Goal: Information Seeking & Learning: Learn about a topic

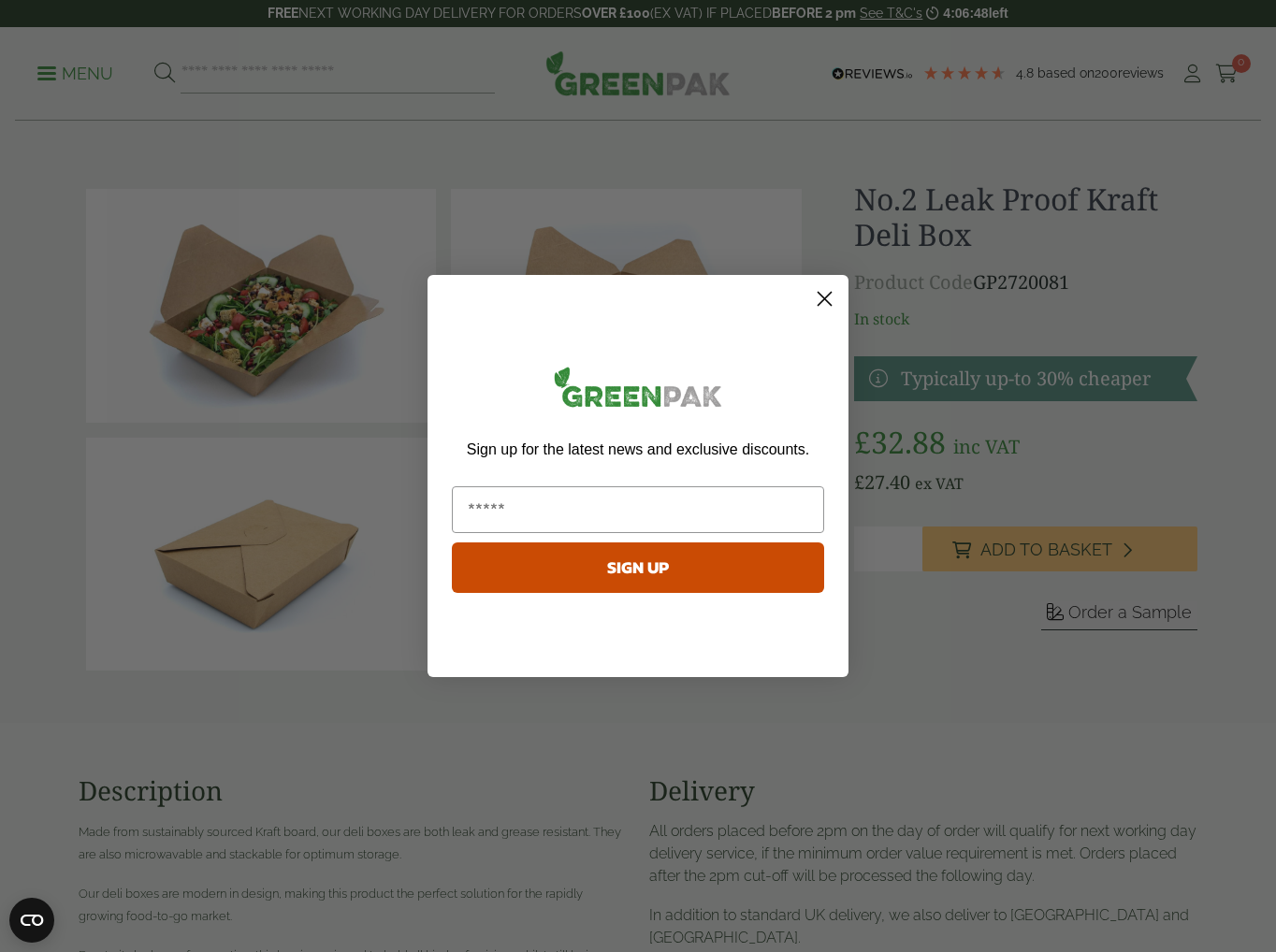
click at [824, 296] on circle "Close dialog" at bounding box center [824, 298] width 31 height 31
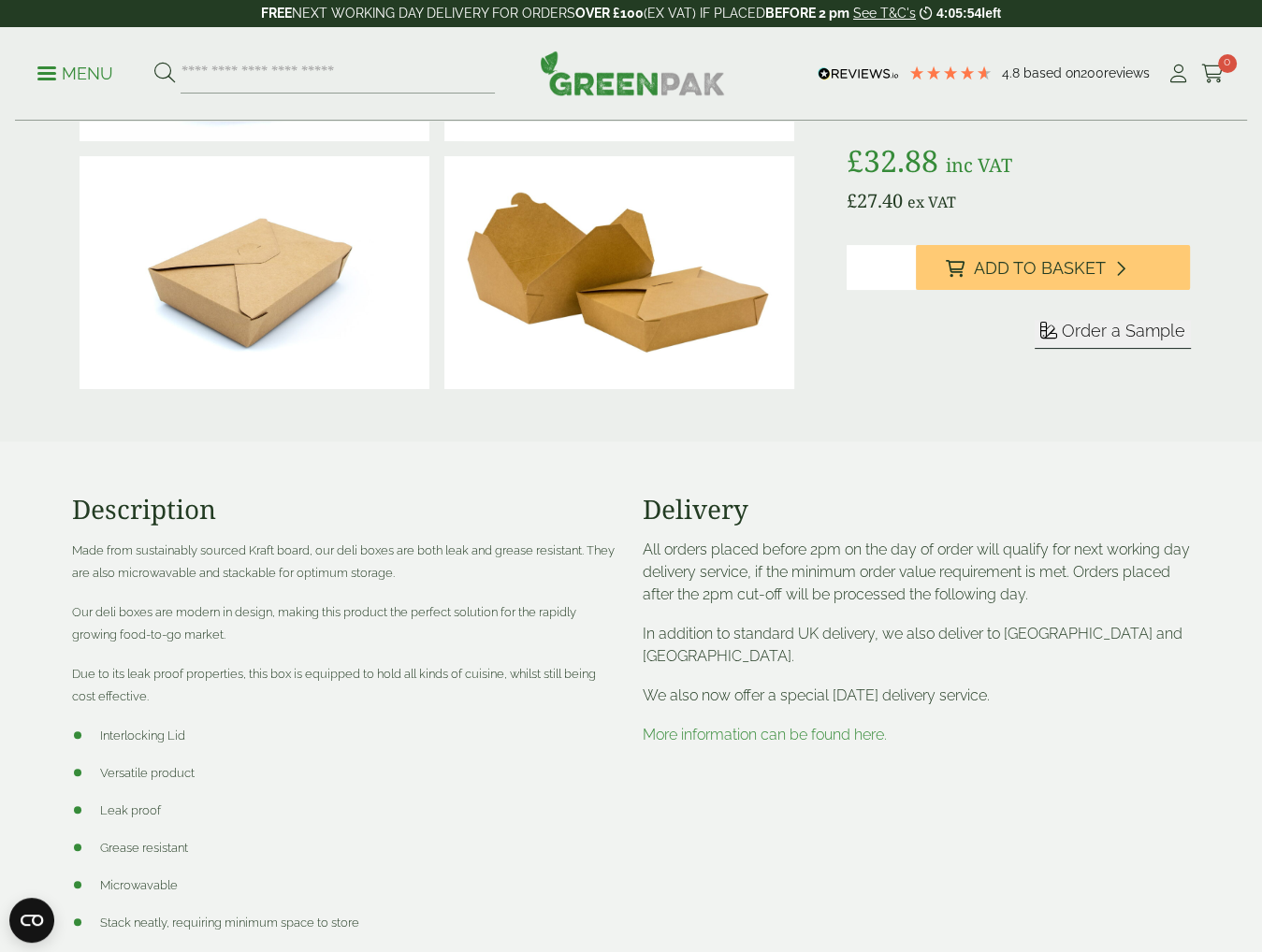
scroll to position [280, 0]
click at [729, 734] on link "More information can be found here." at bounding box center [764, 735] width 244 height 18
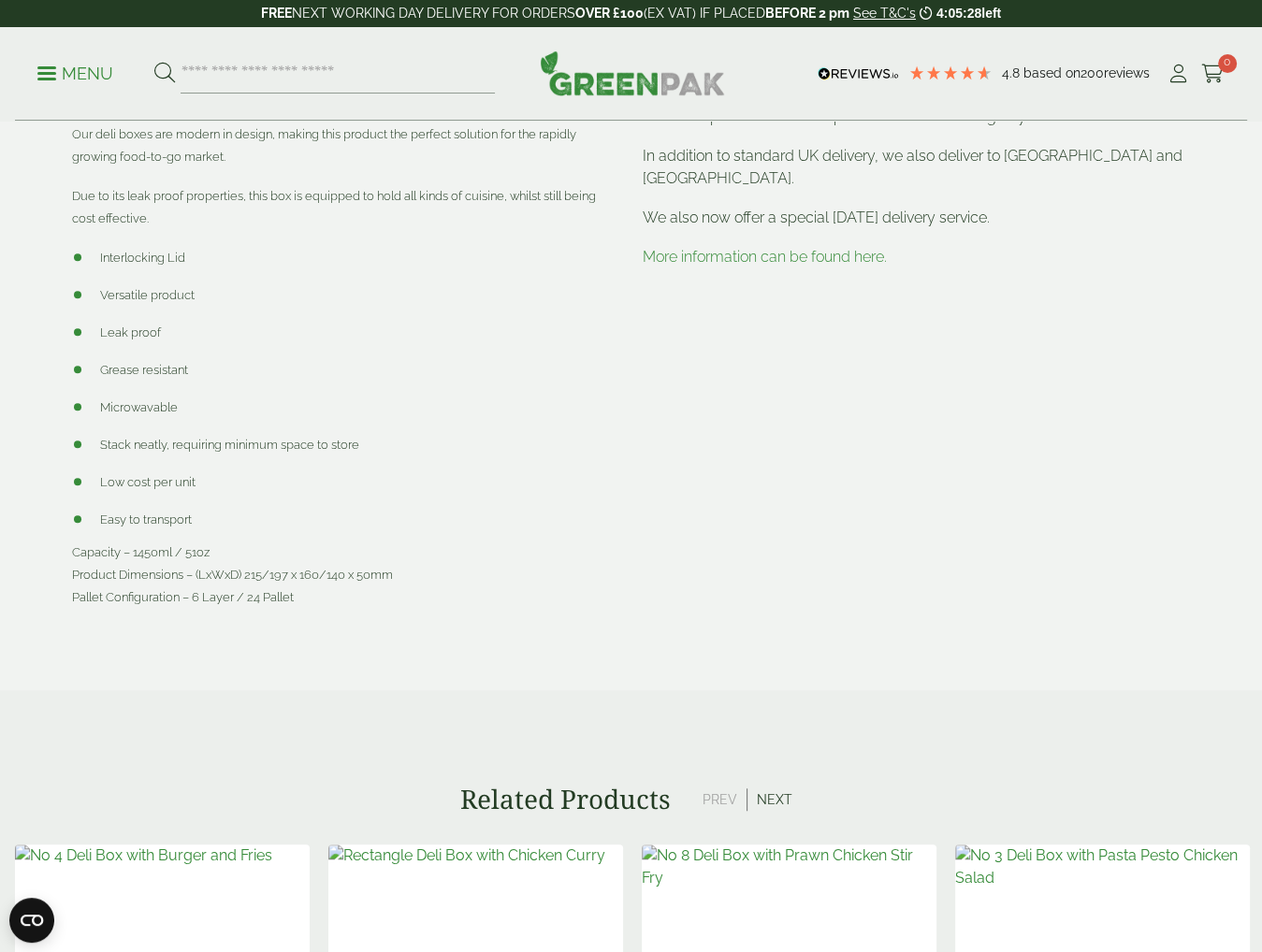
scroll to position [1215, 0]
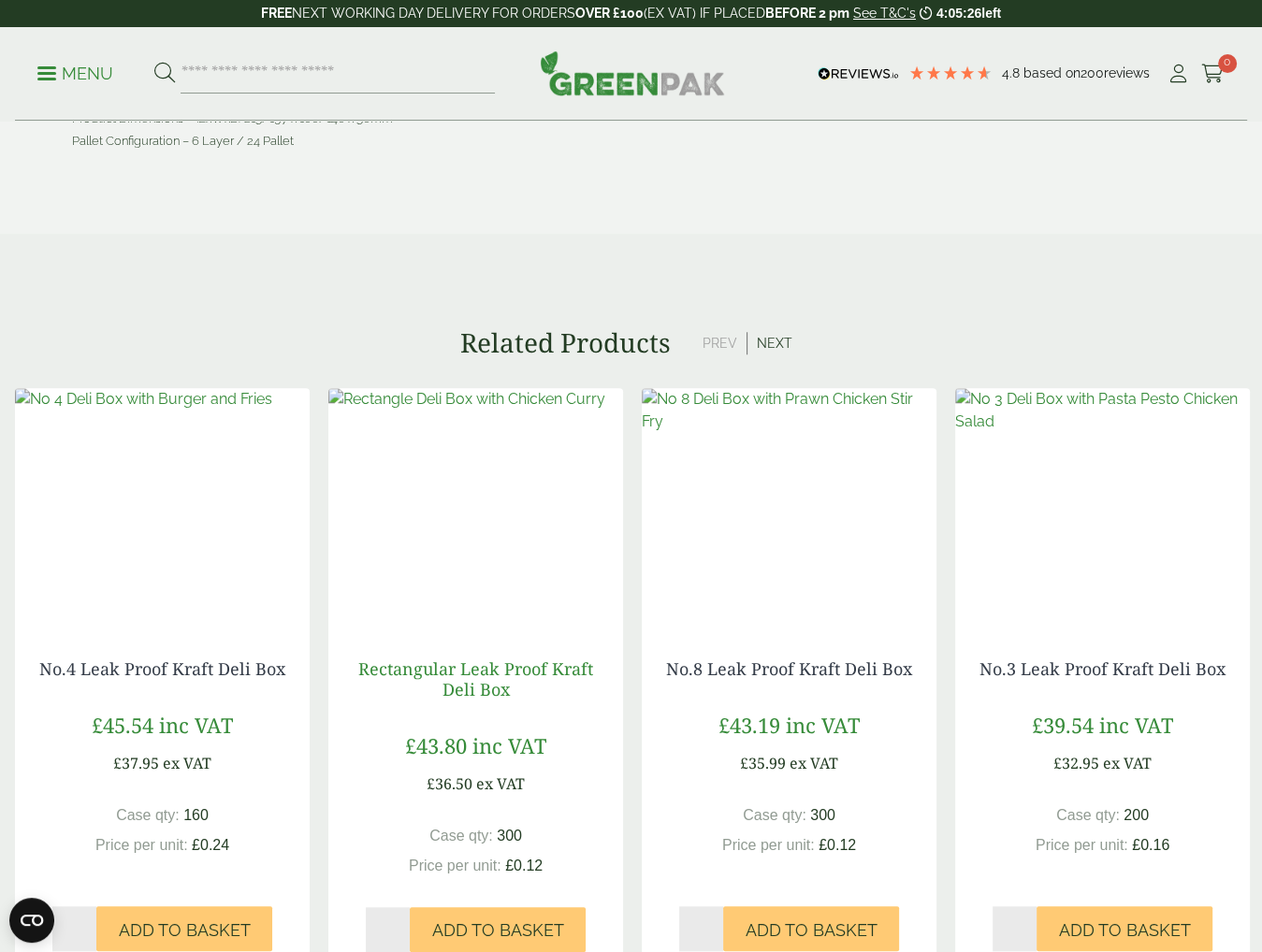
click at [475, 689] on link "Rectangular Leak Proof Kraft Deli Box" at bounding box center [475, 679] width 234 height 43
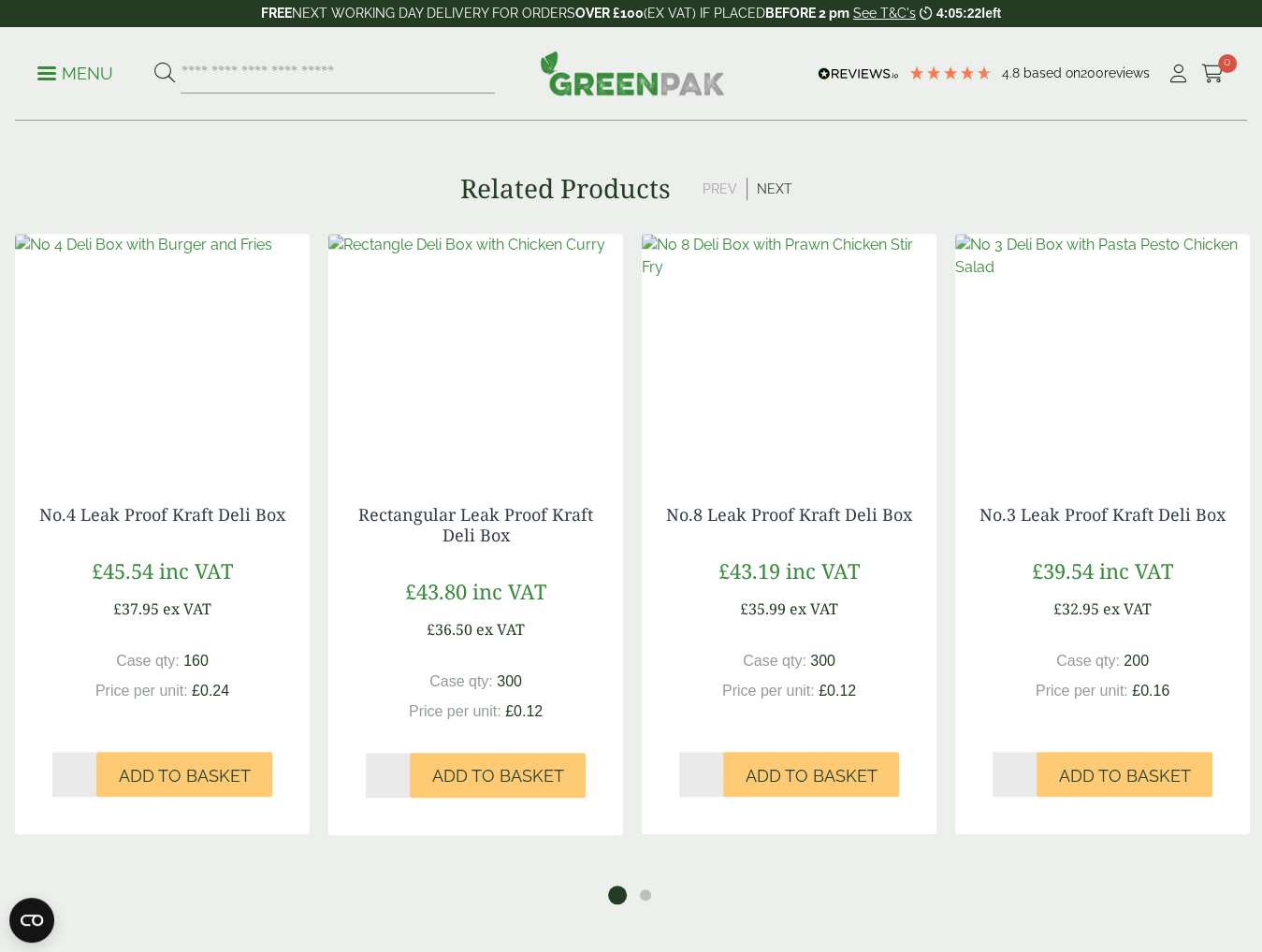
scroll to position [1403, 0]
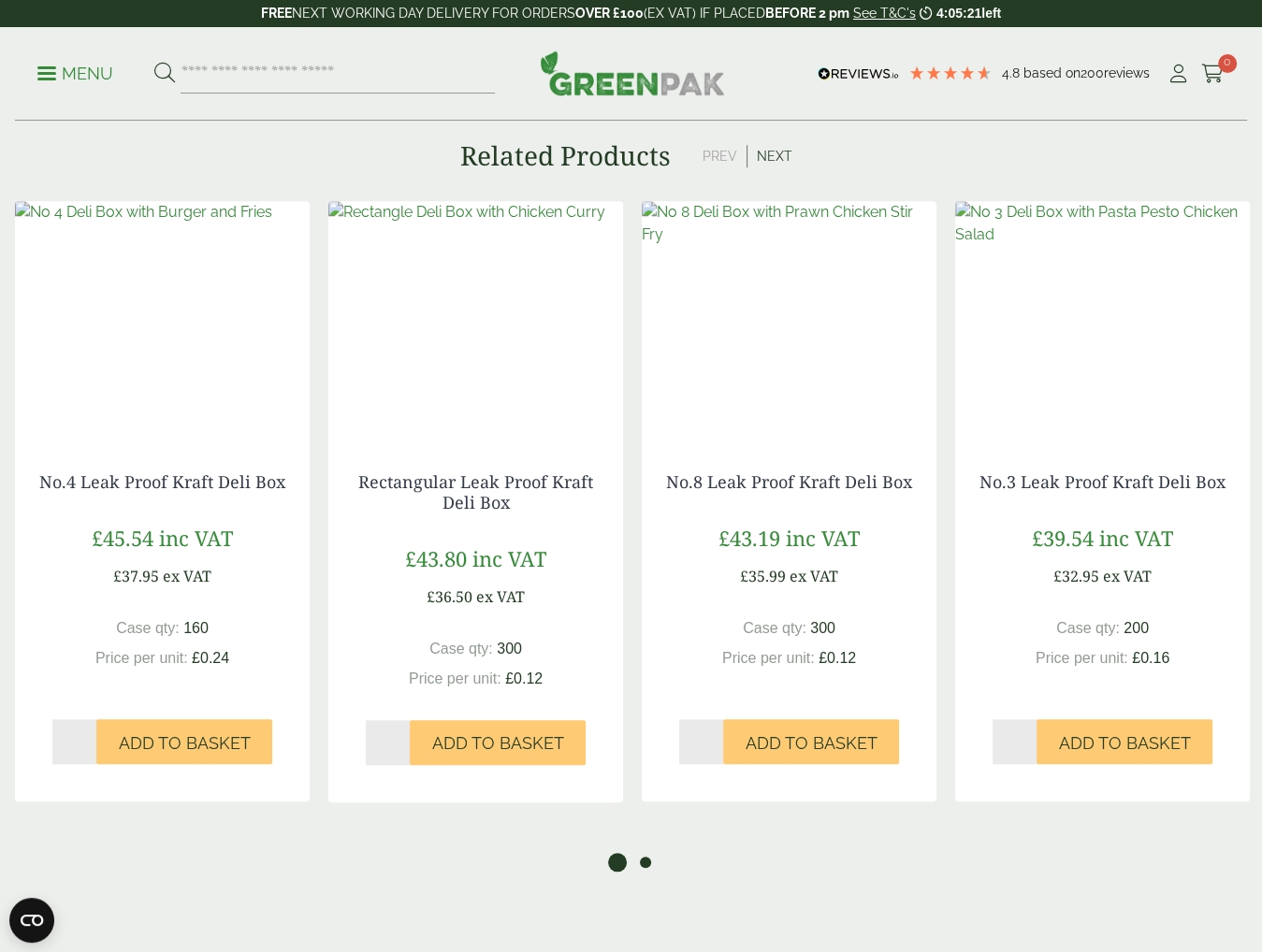
click at [644, 865] on button "2" at bounding box center [646, 862] width 19 height 19
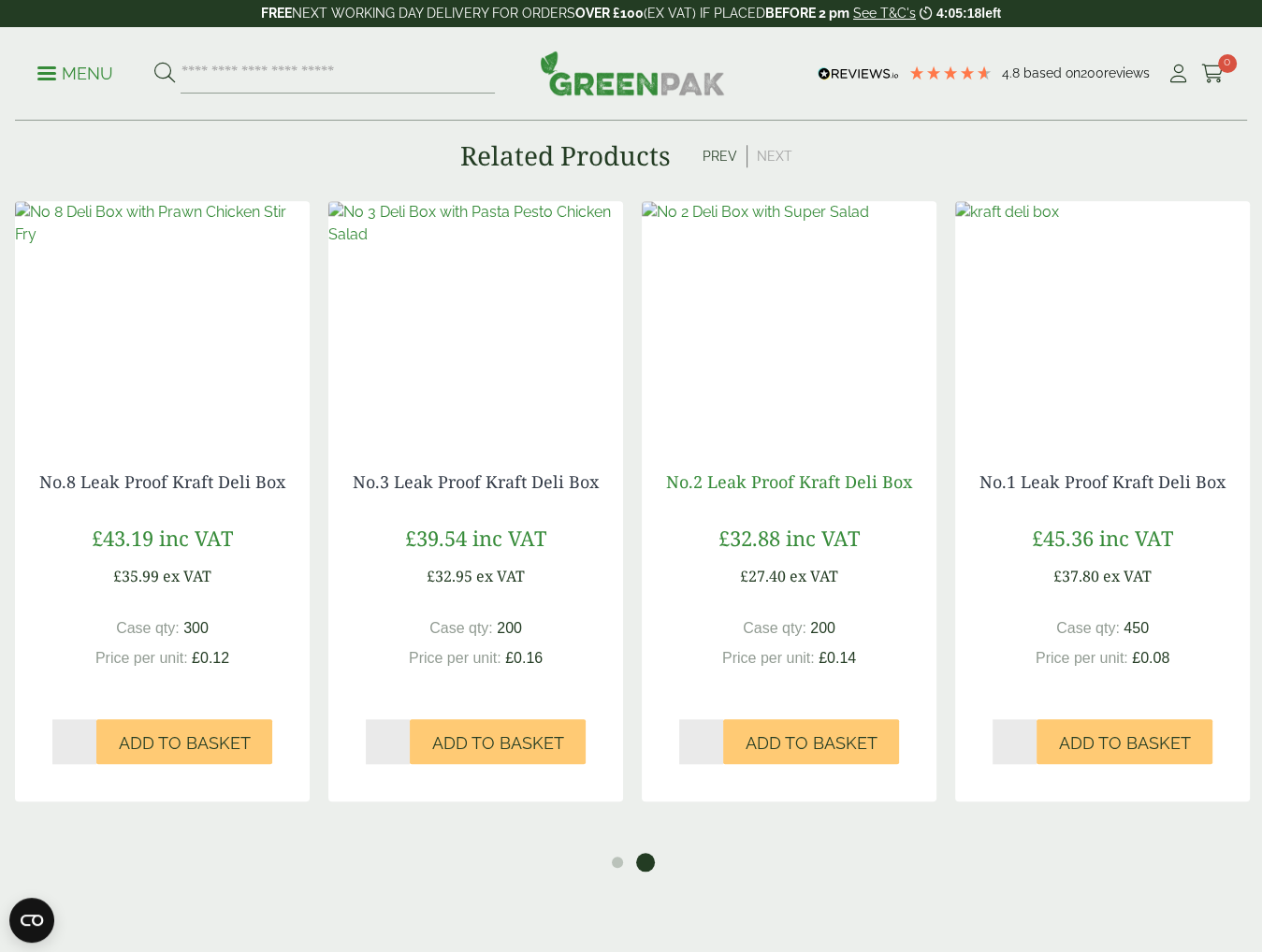
click at [780, 476] on link "No.2 Leak Proof Kraft Deli Box" at bounding box center [789, 482] width 246 height 23
